Goal: Task Accomplishment & Management: Manage account settings

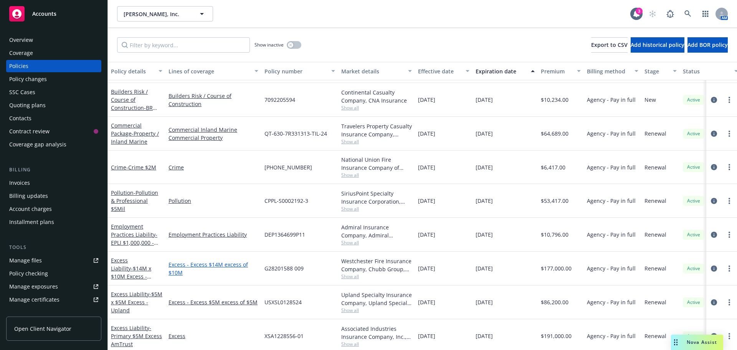
scroll to position [56, 0]
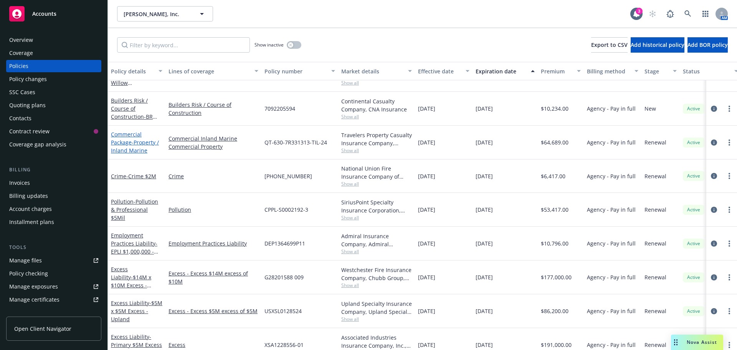
click at [138, 144] on span "- Property / Inland Marine" at bounding box center [135, 146] width 48 height 15
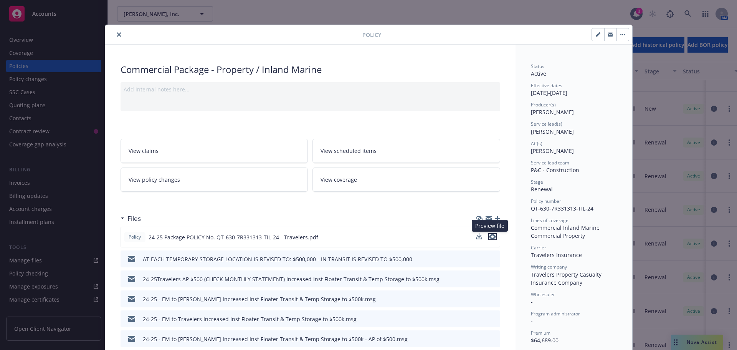
click at [492, 237] on icon "preview file" at bounding box center [492, 236] width 7 height 5
click at [117, 35] on icon "close" at bounding box center [119, 34] width 5 height 5
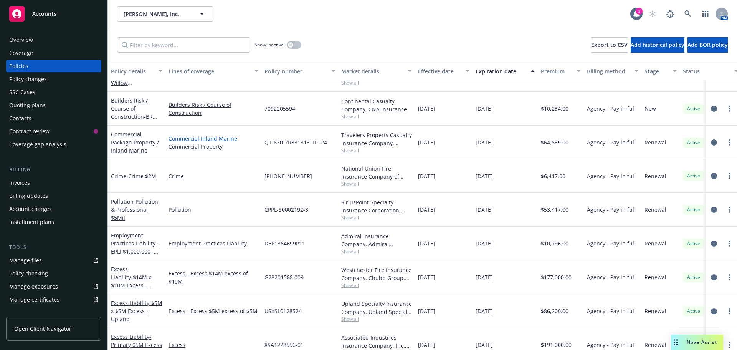
click at [207, 137] on link "Commercial Inland Marine" at bounding box center [213, 138] width 90 height 8
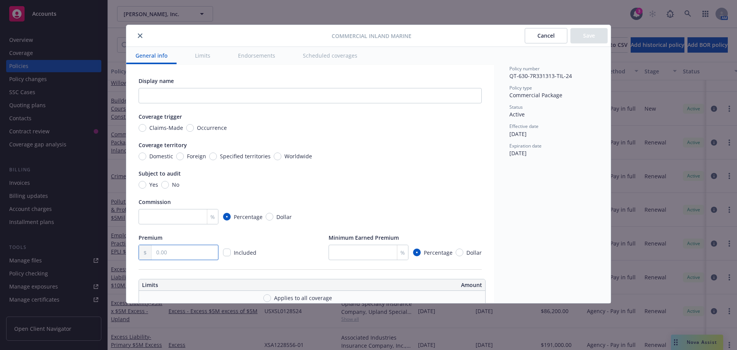
click at [173, 251] on input "text" at bounding box center [185, 252] width 66 height 15
type input "64,189.00"
click at [281, 247] on div "Premium 64,189.00 Included Minimum Earned Premium % Percentage Dollar" at bounding box center [310, 246] width 343 height 26
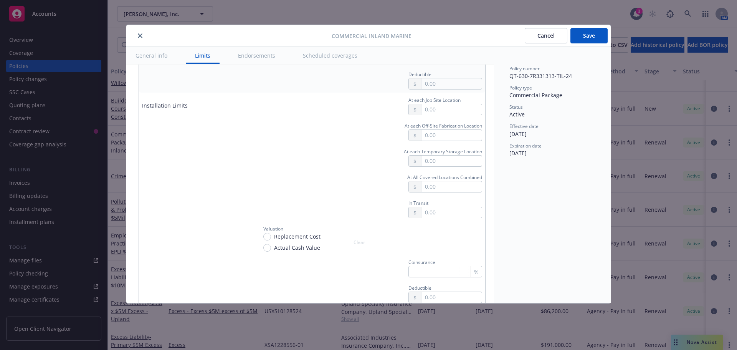
scroll to position [1381, 0]
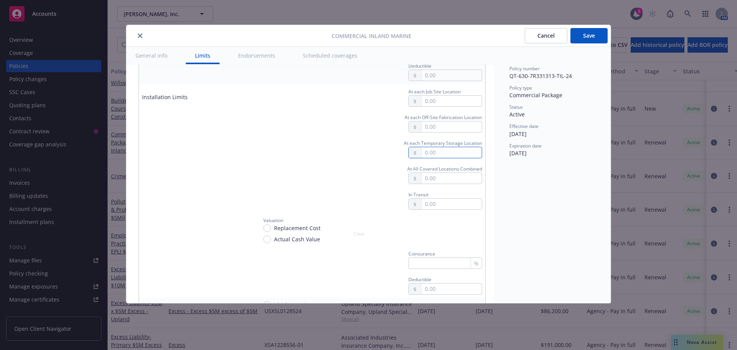
click at [438, 148] on input "text" at bounding box center [451, 152] width 60 height 11
click at [496, 200] on div "Policy number QT-630-7R331313-TIL-24 Policy type Commercial Package Status Acti…" at bounding box center [552, 175] width 117 height 256
click at [436, 150] on input "25,000.00" at bounding box center [451, 152] width 60 height 11
type input "250,000.00"
click at [547, 232] on div "Policy number QT-630-7R331313-TIL-24 Policy type Commercial Package Status Acti…" at bounding box center [552, 175] width 117 height 256
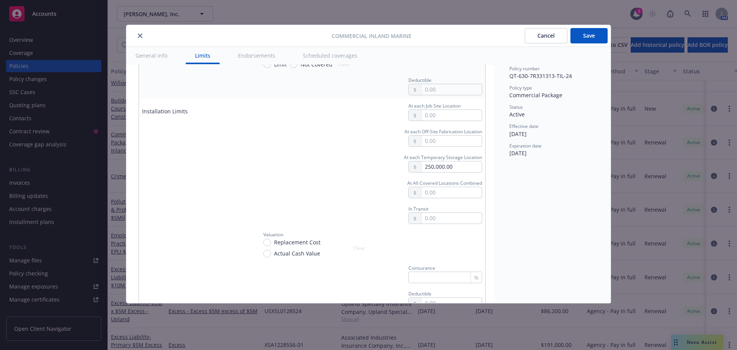
scroll to position [1343, 0]
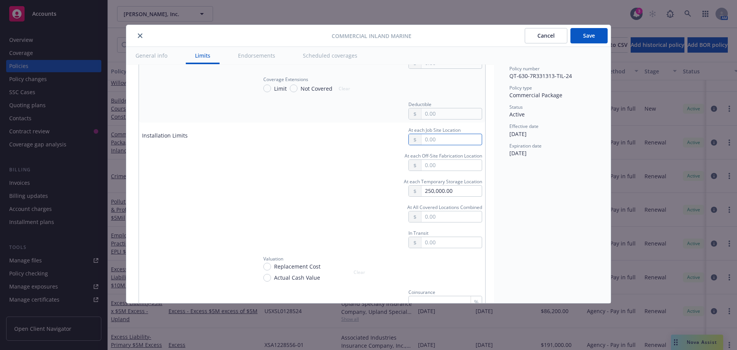
click at [444, 135] on input "text" at bounding box center [451, 139] width 60 height 11
type input "500,000.00"
click at [502, 197] on div "Policy number QT-630-7R331313-TIL-24 Policy type Commercial Package Status Acti…" at bounding box center [552, 175] width 117 height 256
click at [449, 216] on input "text" at bounding box center [451, 216] width 60 height 11
type input "750,000.00"
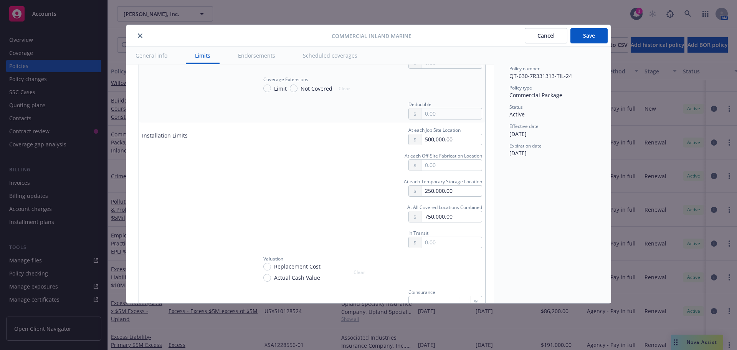
click at [518, 243] on div "Policy number QT-630-7R331313-TIL-24 Policy type Commercial Package Status Acti…" at bounding box center [552, 175] width 117 height 256
click at [455, 237] on input "text" at bounding box center [451, 242] width 60 height 11
type input "250,000.00"
click at [518, 249] on div "Policy number QT-630-7R331313-TIL-24 Policy type Commercial Package Status Acti…" at bounding box center [552, 175] width 117 height 256
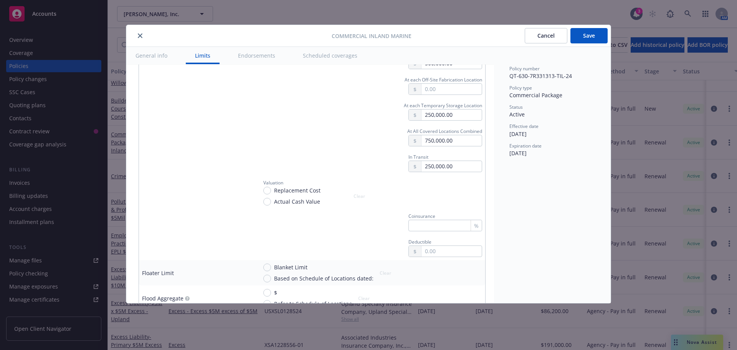
scroll to position [1420, 0]
click at [270, 186] on input "Replacement Cost" at bounding box center [267, 190] width 8 height 8
radio input "true"
click at [436, 245] on input "text" at bounding box center [451, 250] width 60 height 11
type input "1,000.00"
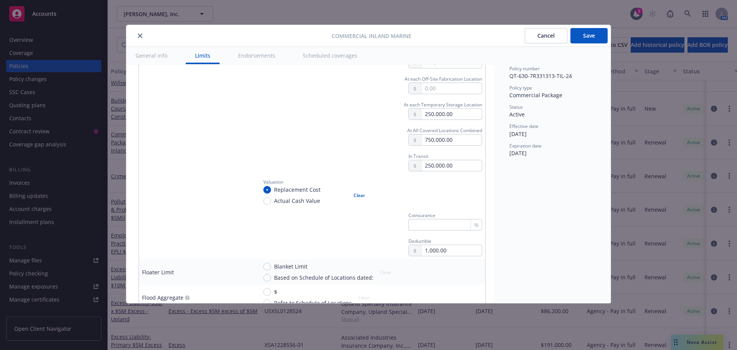
click at [561, 222] on div "Policy number QT-630-7R331313-TIL-24 Policy type Commercial Package Status Acti…" at bounding box center [552, 175] width 117 height 256
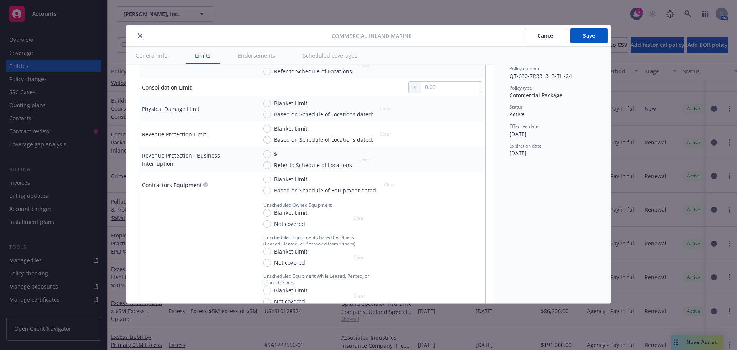
scroll to position [767, 0]
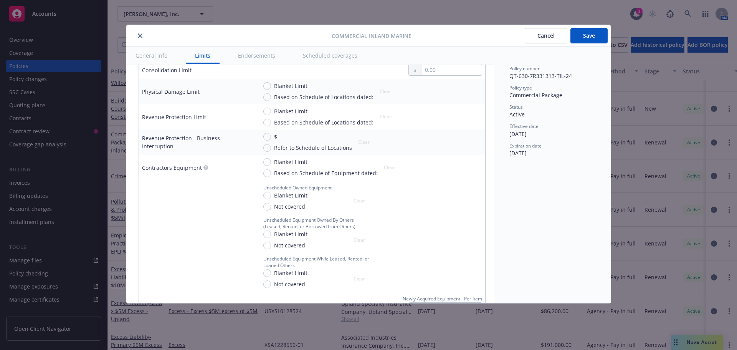
click at [286, 193] on span "Blanket Limit" at bounding box center [290, 195] width 33 height 8
click at [271, 193] on input "Blanket Limit" at bounding box center [267, 195] width 8 height 8
radio input "true"
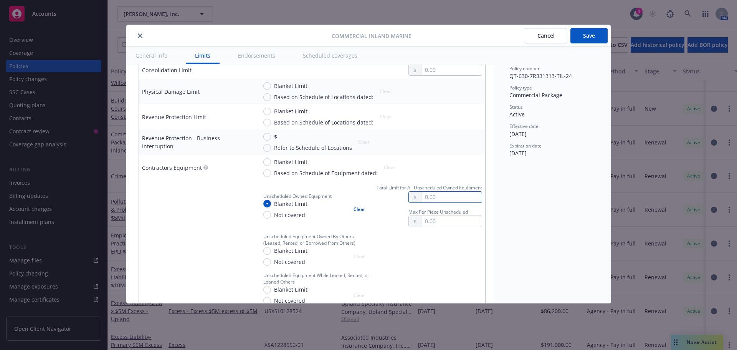
click at [459, 196] on input "text" at bounding box center [451, 196] width 60 height 11
type input "50,000.00"
click at [200, 234] on td at bounding box center [196, 249] width 115 height 39
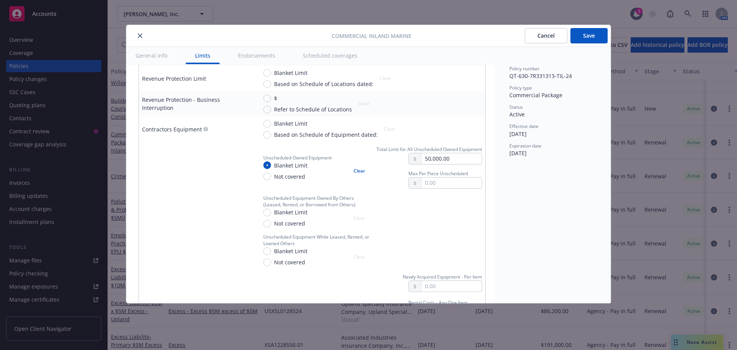
scroll to position [844, 0]
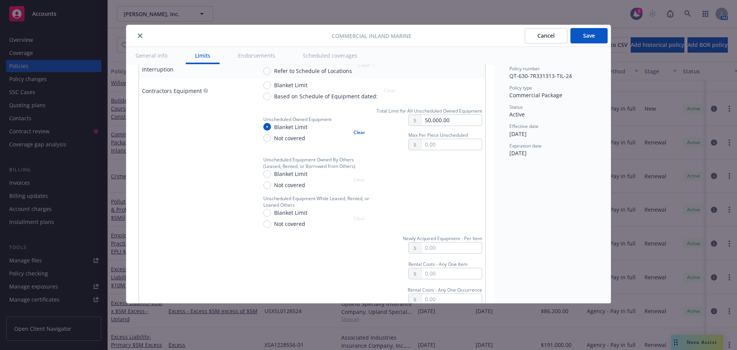
click at [277, 170] on span "Blanket Limit" at bounding box center [290, 174] width 33 height 8
click at [271, 170] on input "Blanket Limit" at bounding box center [267, 174] width 8 height 8
radio input "true"
click at [448, 180] on input "text" at bounding box center [451, 183] width 60 height 11
type input "1,000,000.00"
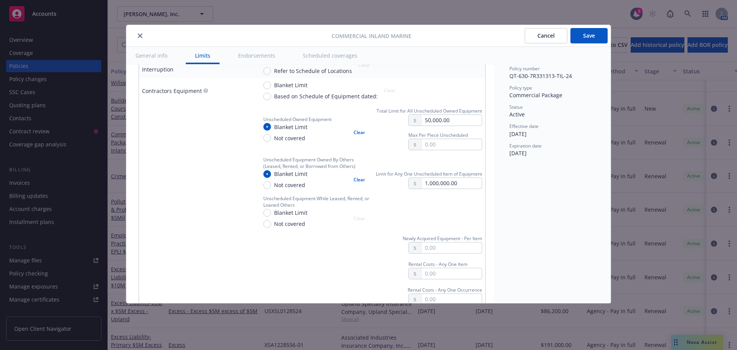
click at [559, 217] on div "Policy number QT-630-7R331313-TIL-24 Policy type Commercial Package Status Acti…" at bounding box center [552, 175] width 117 height 256
click at [285, 208] on span "Blanket Limit" at bounding box center [290, 212] width 33 height 8
click at [271, 209] on input "Blanket Limit" at bounding box center [267, 213] width 8 height 8
radio input "true"
click at [429, 216] on input "text" at bounding box center [451, 221] width 60 height 11
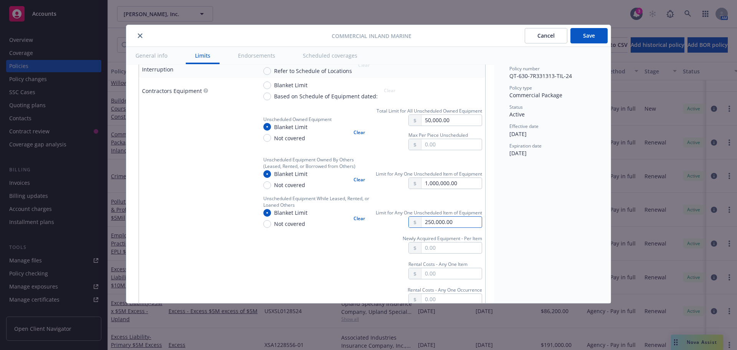
type input "250,000.00"
click at [515, 208] on div "Policy number QT-630-7R331313-TIL-24 Policy type Commercial Package Status Acti…" at bounding box center [552, 175] width 117 height 256
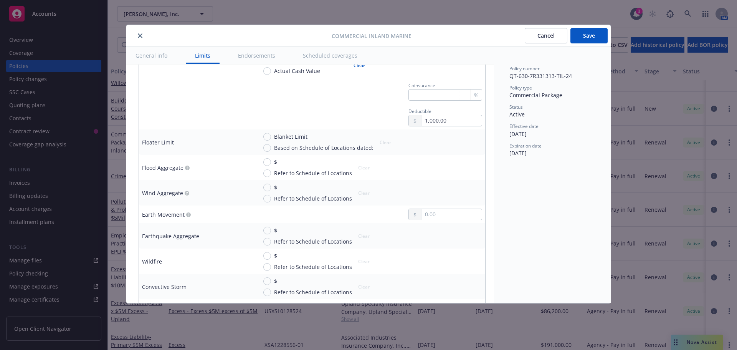
scroll to position [1573, 0]
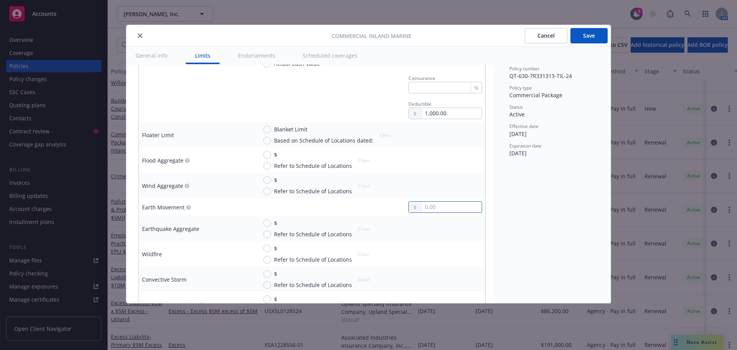
click at [426, 201] on input "text" at bounding box center [451, 206] width 60 height 11
paste input "2,491,834.00"
type input "2,491,834.00"
click at [533, 223] on div "Policy number QT-630-7R331313-TIL-24 Policy type Commercial Package Status Acti…" at bounding box center [552, 175] width 117 height 256
click at [267, 220] on input "$" at bounding box center [267, 223] width 8 height 8
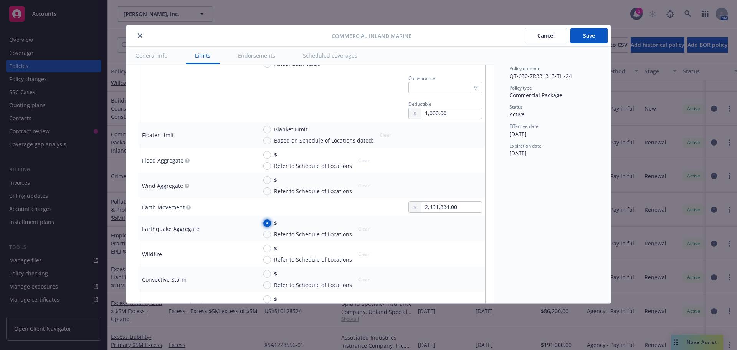
radio input "true"
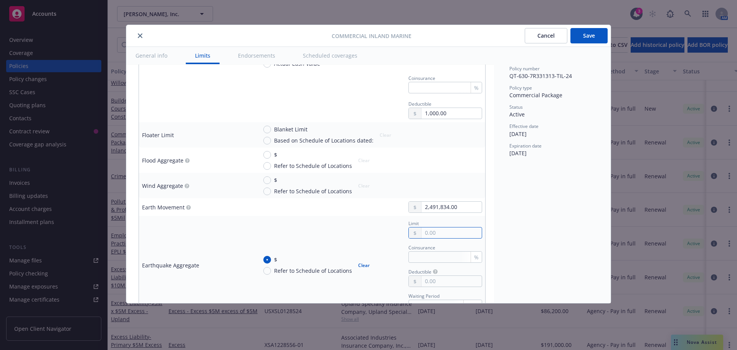
click at [440, 229] on input "text" at bounding box center [451, 232] width 60 height 11
paste input "2,491,834.00"
type input "2,491,834.00"
click at [522, 216] on div "Policy number QT-630-7R331313-TIL-24 Policy type Commercial Package Status Acti…" at bounding box center [552, 175] width 117 height 256
click at [585, 40] on button "Save" at bounding box center [588, 35] width 37 height 15
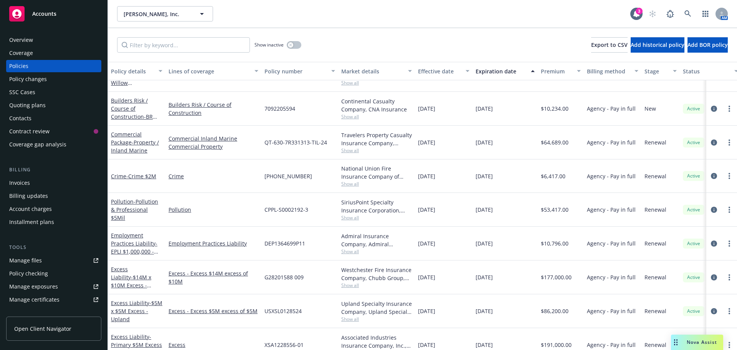
click at [58, 16] on div "Accounts" at bounding box center [53, 13] width 89 height 15
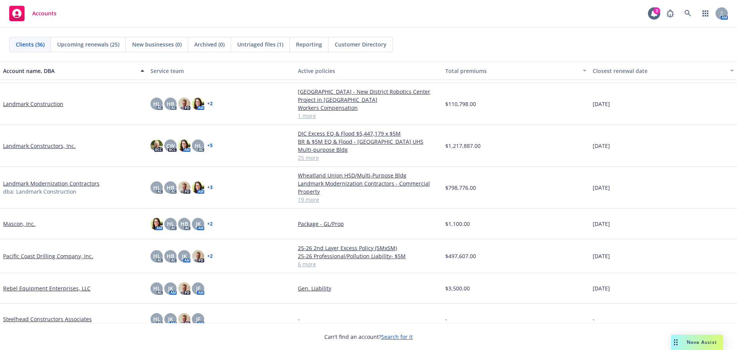
scroll to position [505, 0]
